Goal: Task Accomplishment & Management: Use online tool/utility

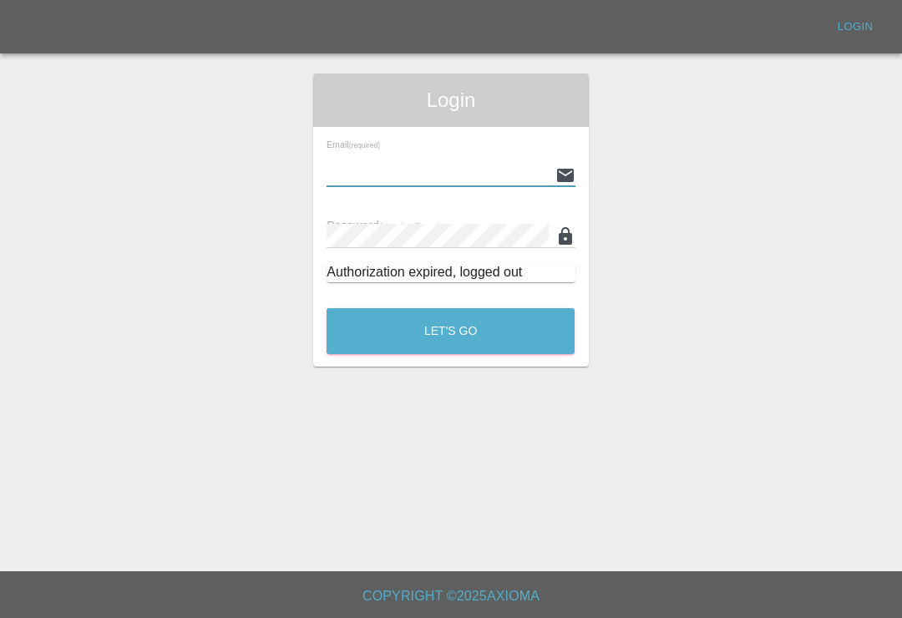
click at [473, 180] on input "text" at bounding box center [437, 175] width 221 height 24
type input "[EMAIL_ADDRESS][DOMAIN_NAME]"
click at [450, 331] on button "Let's Go" at bounding box center [451, 331] width 248 height 46
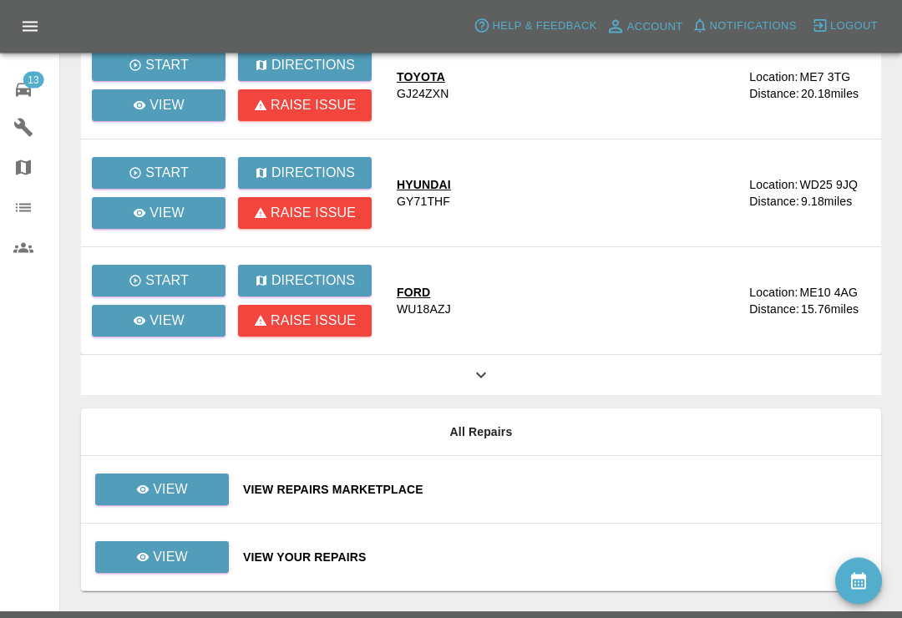
scroll to position [200, 0]
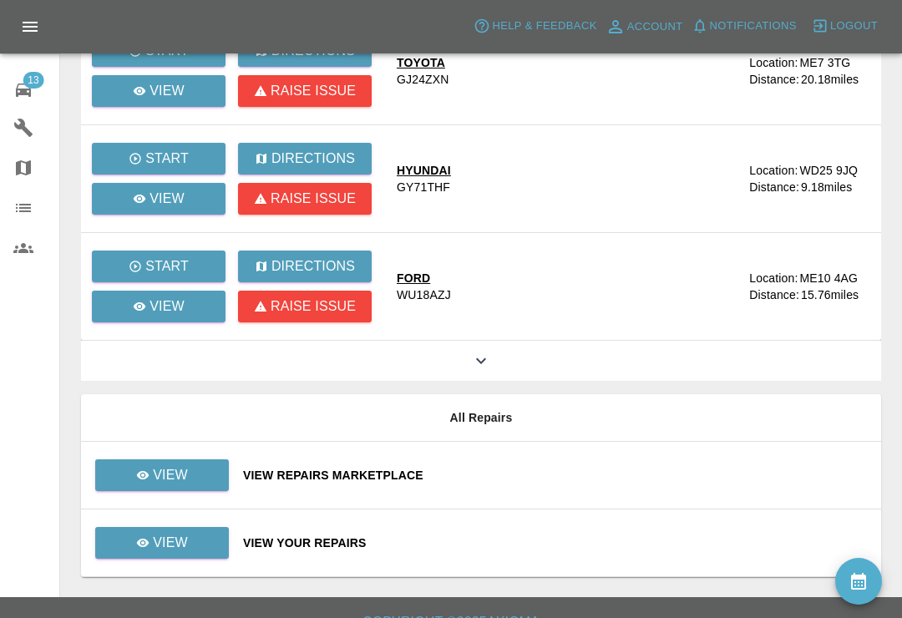
click at [585, 481] on div "View Repairs Marketplace" at bounding box center [555, 475] width 625 height 17
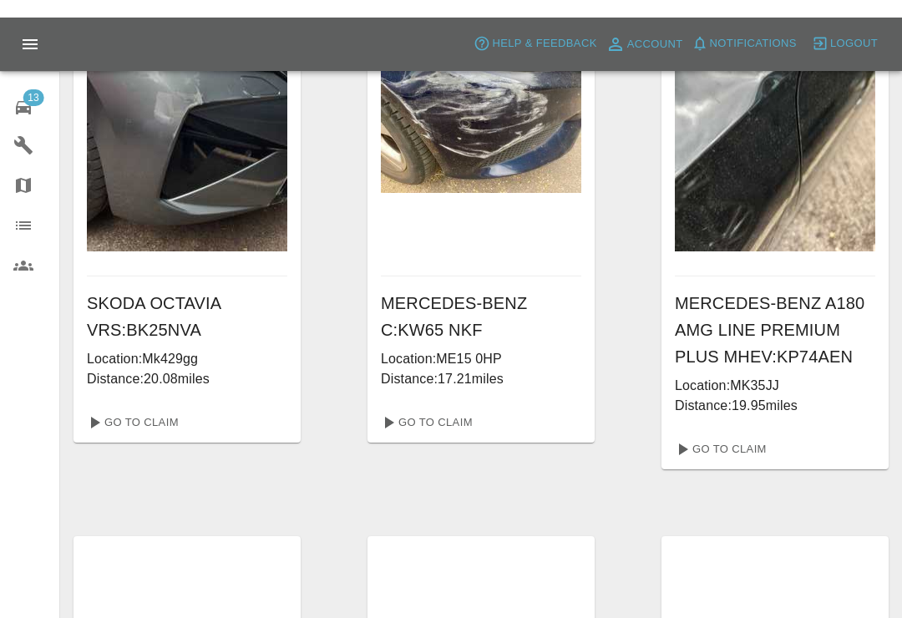
scroll to position [665, 0]
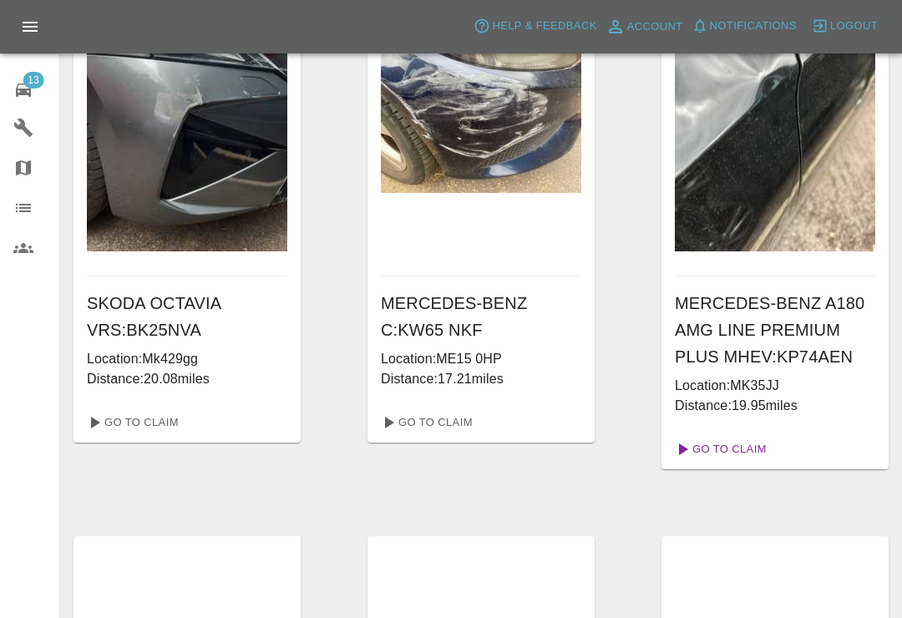
click at [727, 452] on link "Go To Claim" at bounding box center [719, 449] width 103 height 27
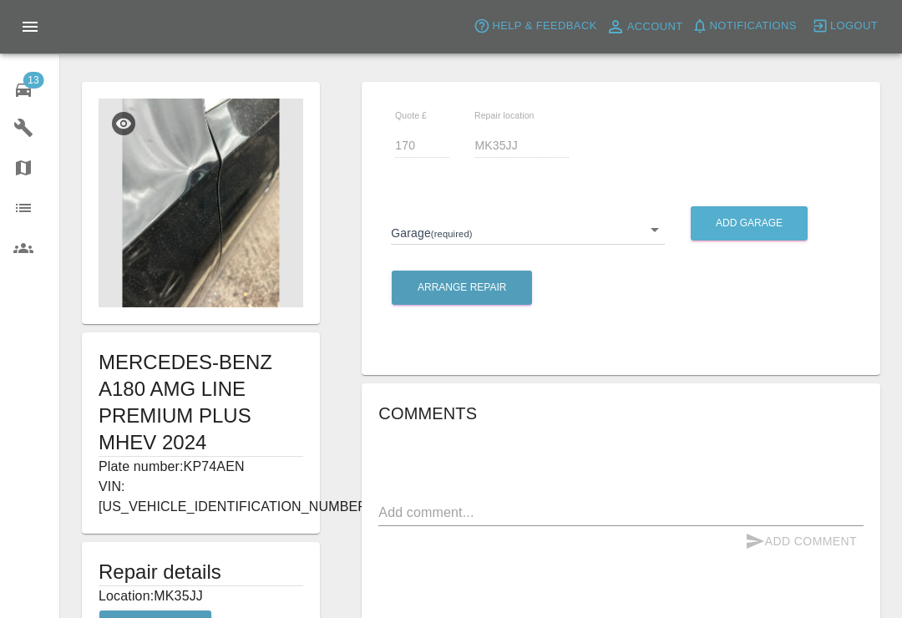
click at [230, 236] on img at bounding box center [201, 203] width 205 height 209
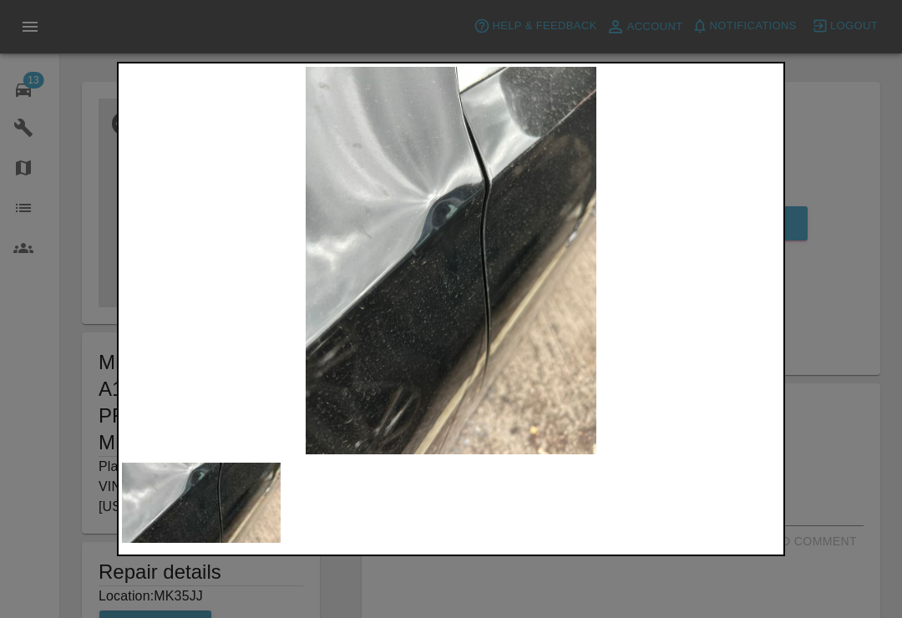
click at [877, 74] on div at bounding box center [451, 309] width 902 height 618
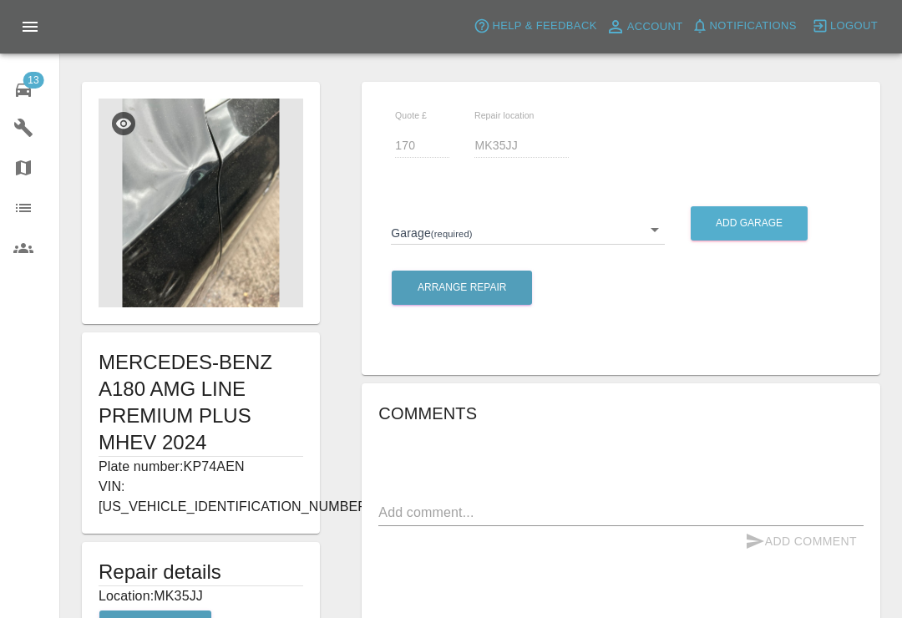
click at [31, 94] on icon at bounding box center [23, 90] width 15 height 13
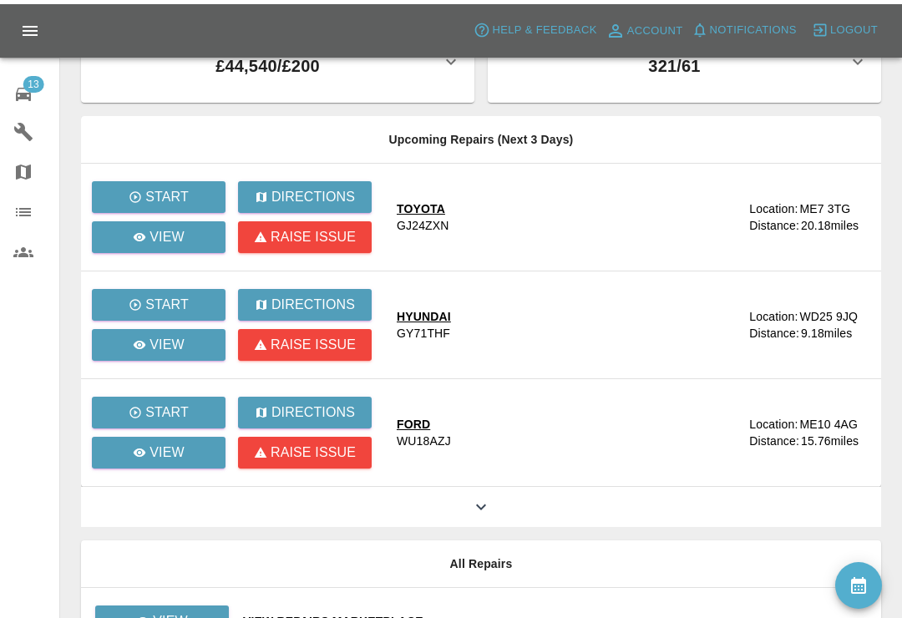
scroll to position [200, 0]
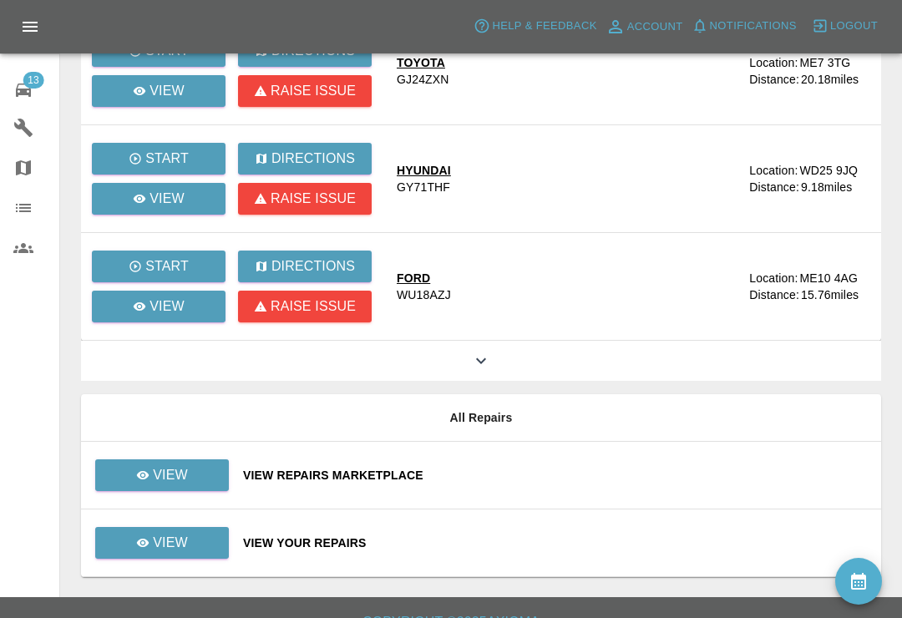
click at [600, 474] on div "View Repairs Marketplace" at bounding box center [555, 475] width 625 height 17
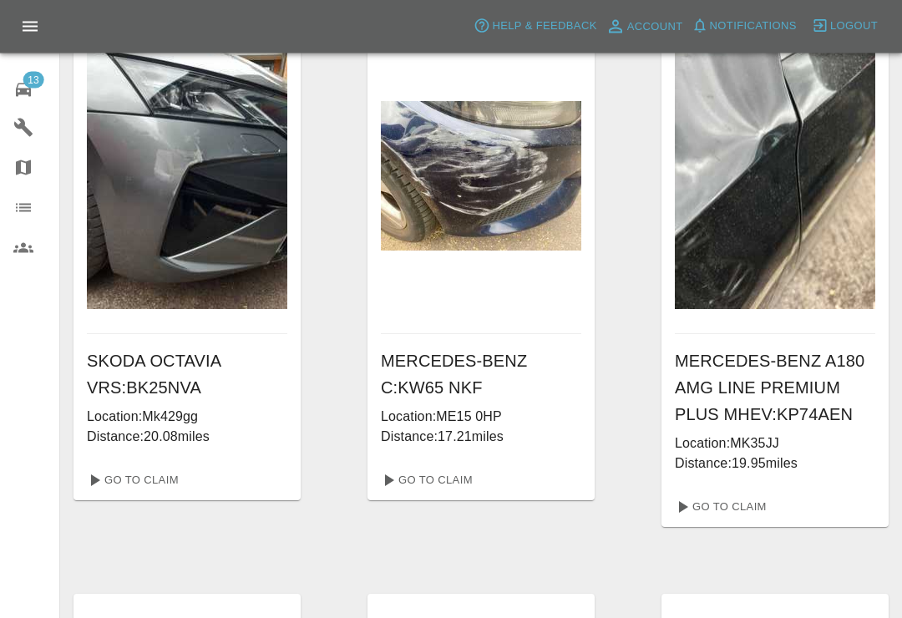
scroll to position [607, 0]
click at [459, 478] on link "Go To Claim" at bounding box center [425, 480] width 103 height 27
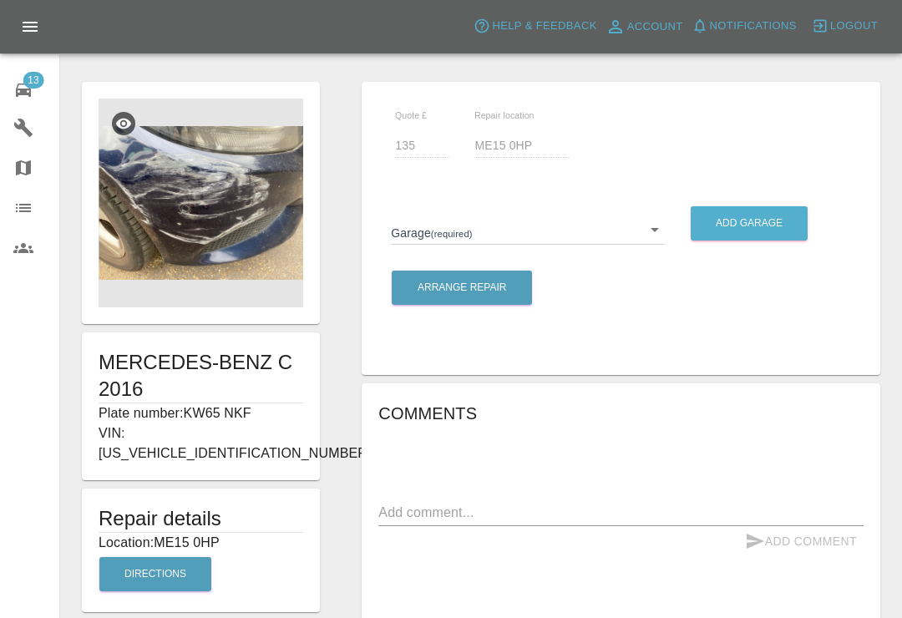
click at [228, 247] on img at bounding box center [201, 203] width 205 height 209
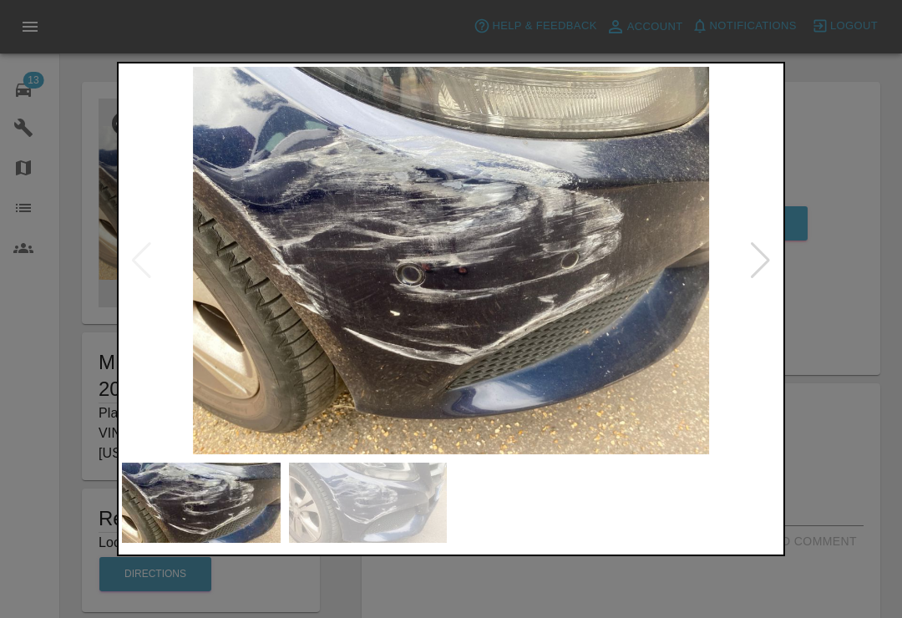
click at [841, 112] on div at bounding box center [451, 309] width 902 height 618
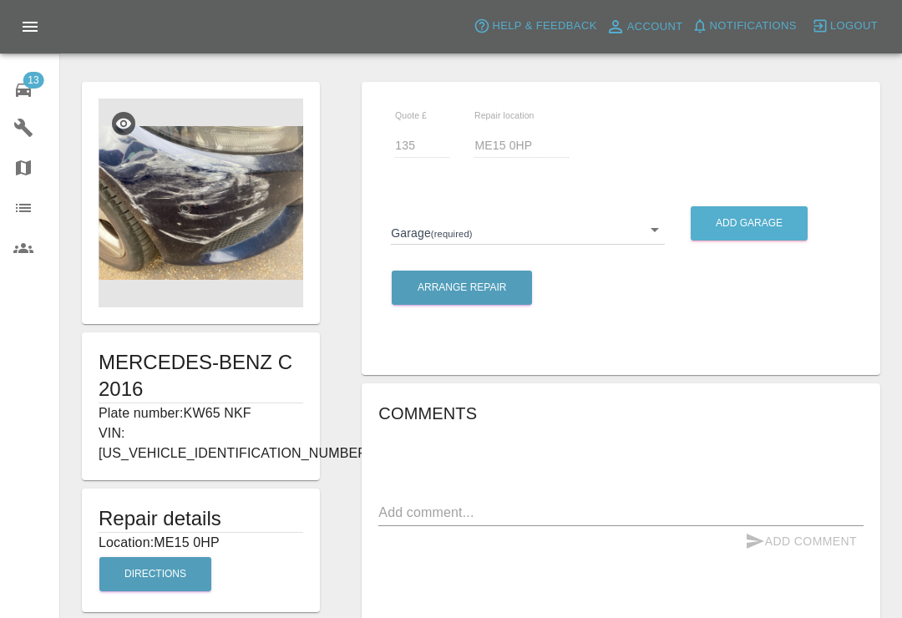
click at [851, 71] on div at bounding box center [481, 46] width 815 height 53
click at [29, 79] on span "13" at bounding box center [33, 80] width 21 height 17
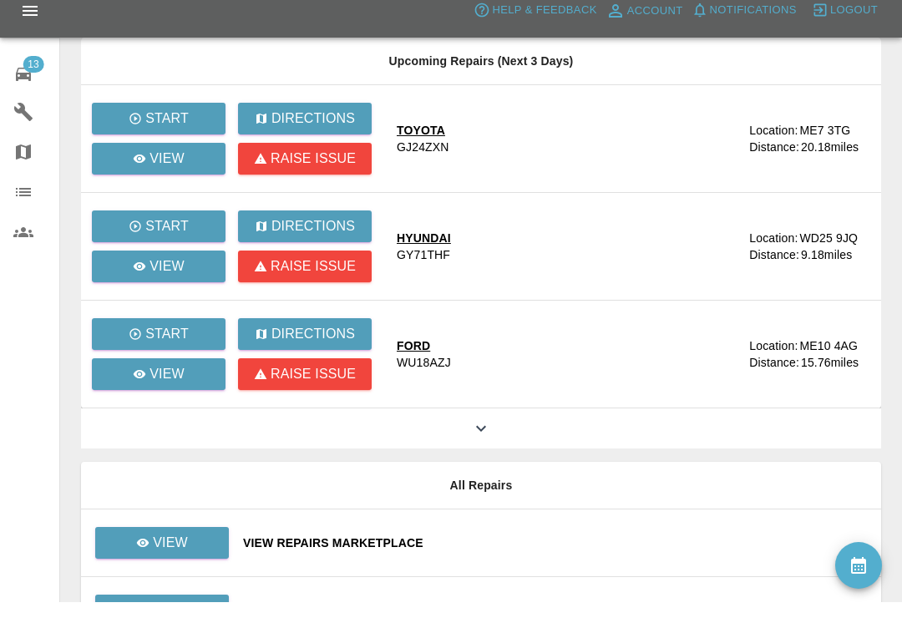
scroll to position [200, 0]
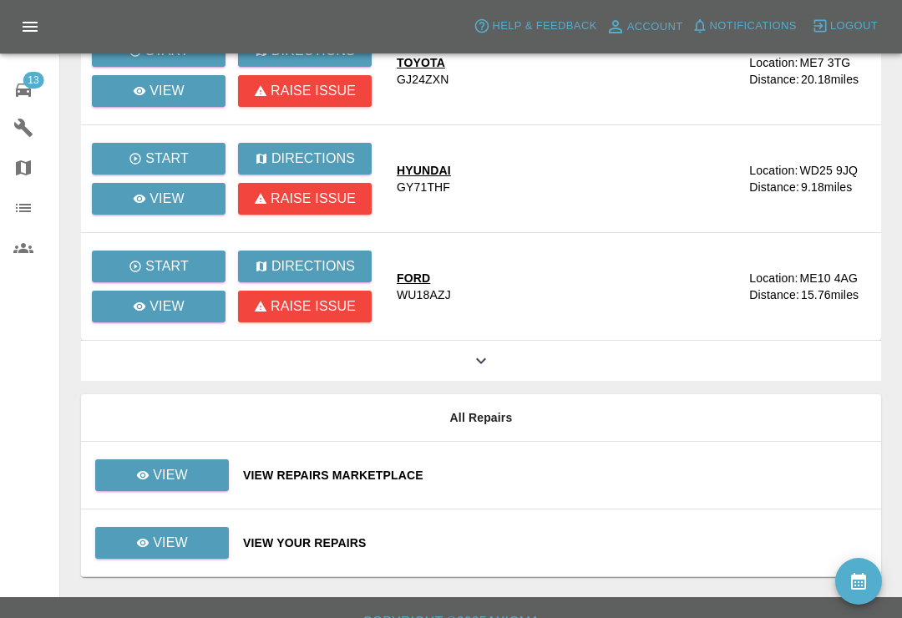
click at [601, 482] on div "View Repairs Marketplace" at bounding box center [555, 475] width 625 height 17
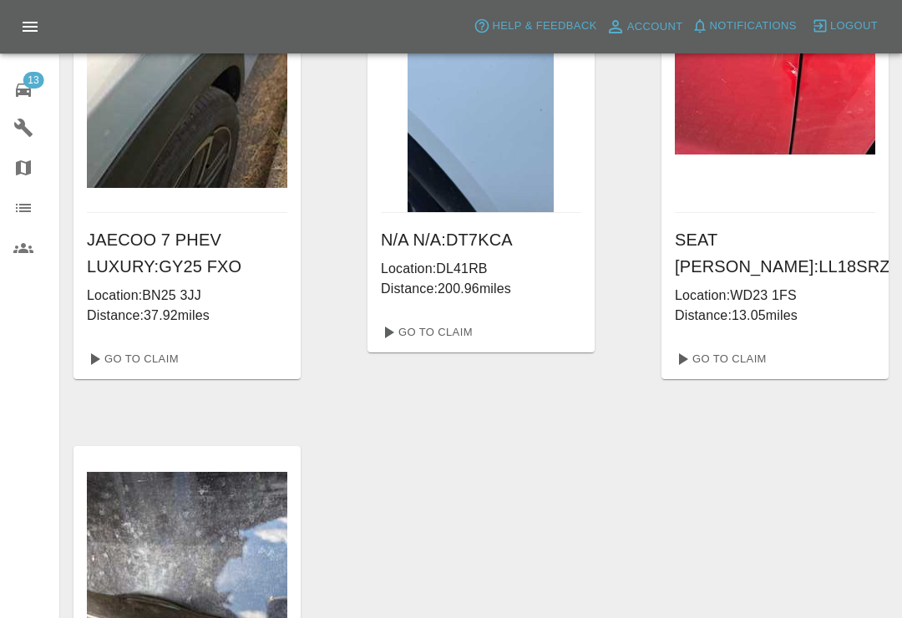
scroll to position [1851, 0]
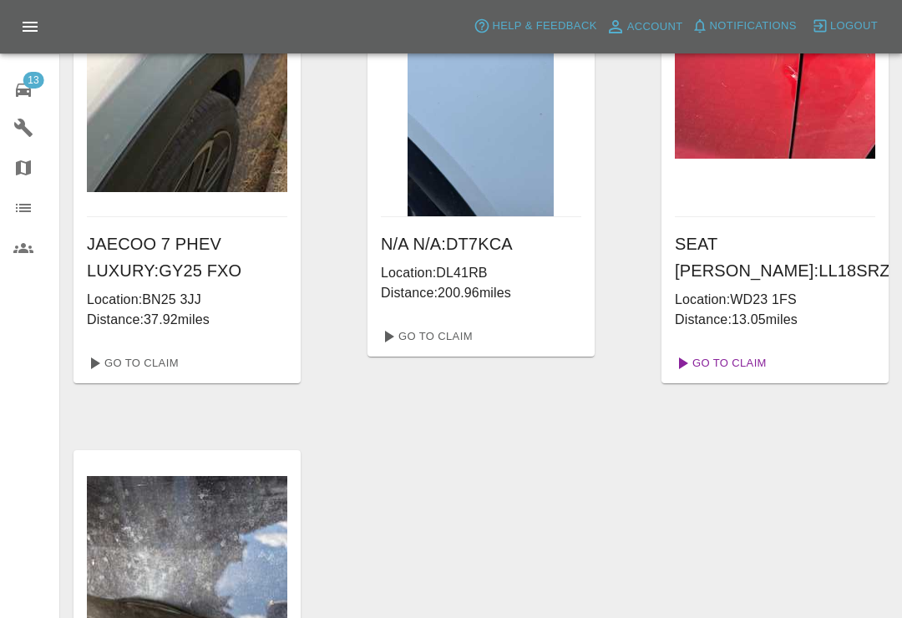
click at [757, 371] on link "Go To Claim" at bounding box center [719, 363] width 103 height 27
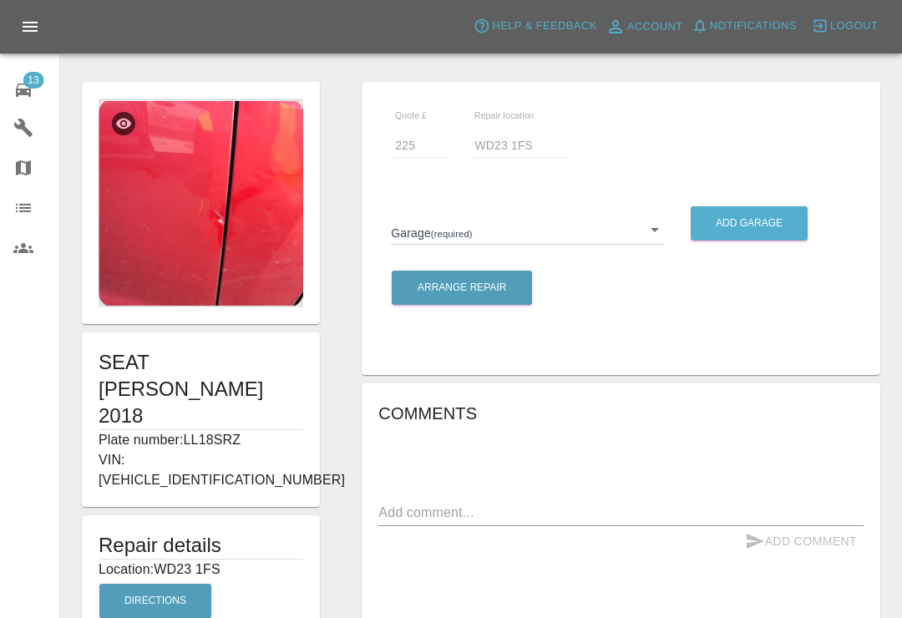
click at [234, 234] on img at bounding box center [201, 203] width 205 height 209
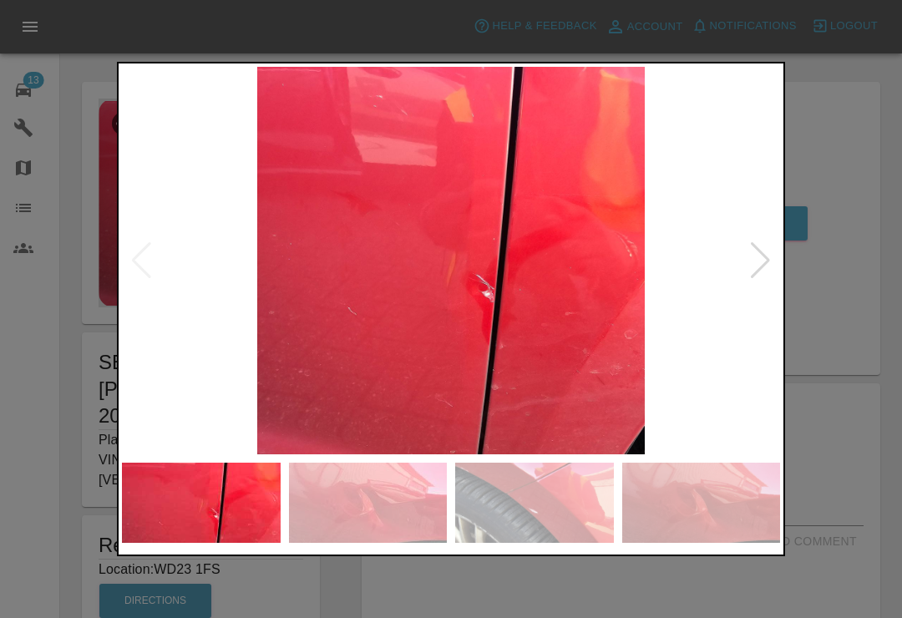
click at [764, 259] on div at bounding box center [760, 260] width 23 height 37
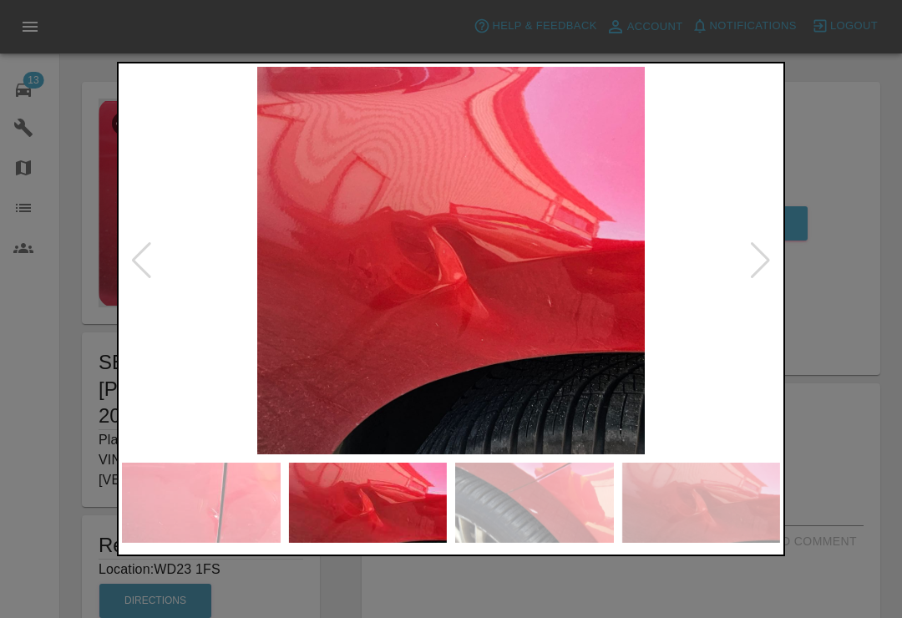
click at [757, 272] on div at bounding box center [760, 260] width 23 height 37
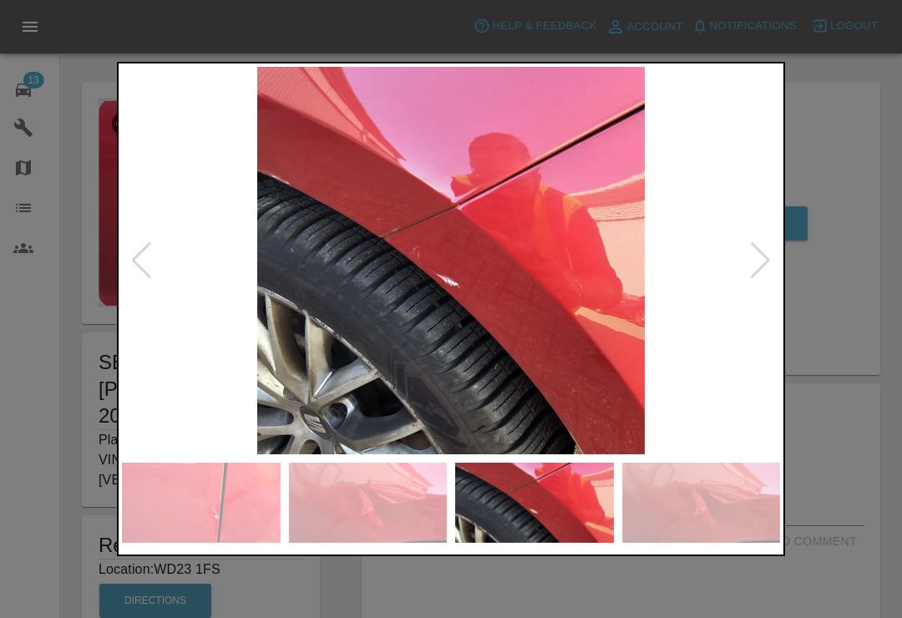
click at [850, 79] on div at bounding box center [451, 309] width 902 height 618
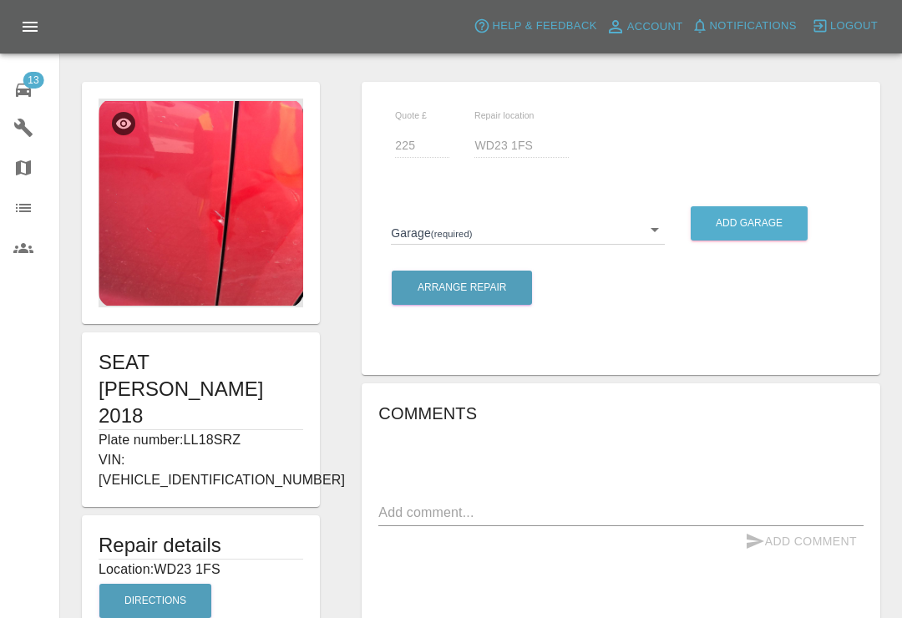
click at [342, 75] on div "Quote £ 225 Repair location WD23 1FS Garage (required) ​ Add garage Arrange Rep…" at bounding box center [621, 532] width 560 height 917
click at [38, 98] on div "13" at bounding box center [36, 88] width 47 height 24
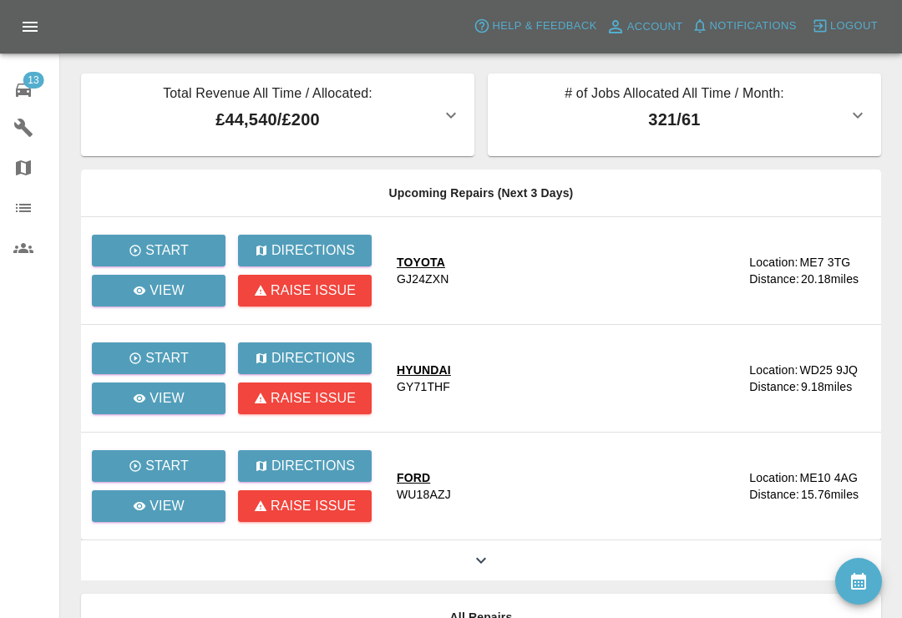
click at [853, 120] on icon "button" at bounding box center [858, 115] width 20 height 20
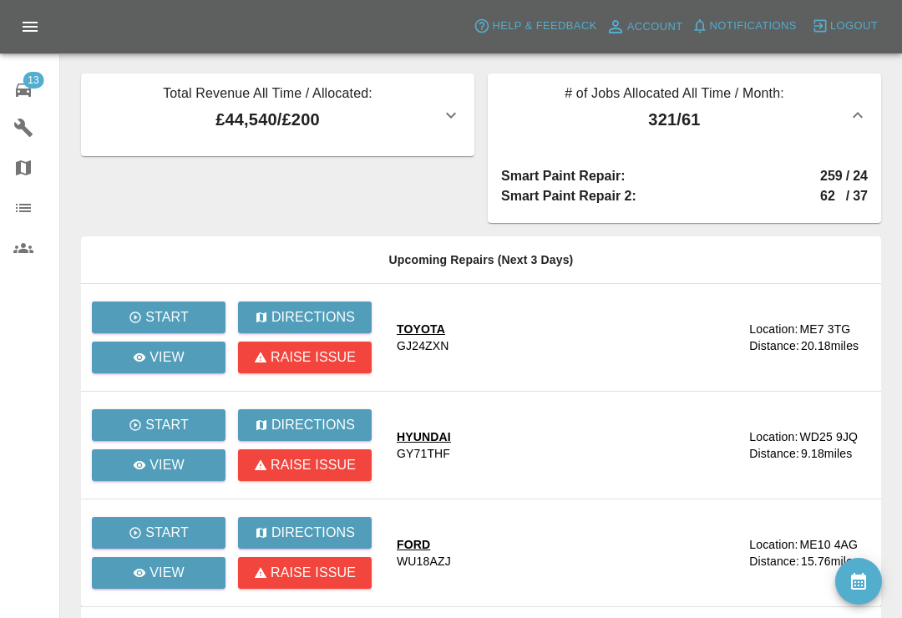
click at [853, 118] on icon "button" at bounding box center [858, 115] width 20 height 20
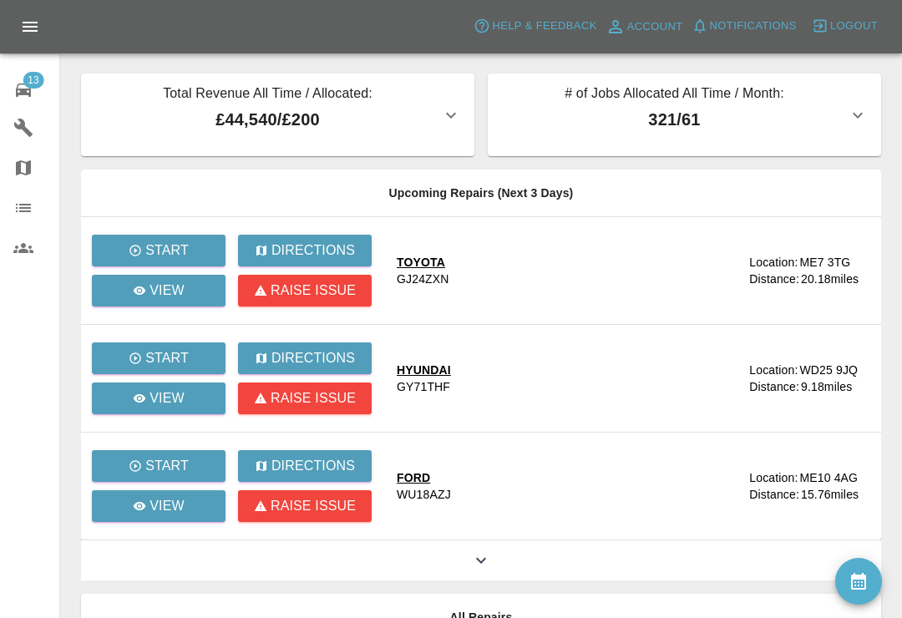
click at [894, 71] on main "Total Revenue All Time / Allocated: £44,540 / £200 Smart Paint Repair : £37,370…" at bounding box center [451, 398] width 902 height 797
